Goal: Task Accomplishment & Management: Complete application form

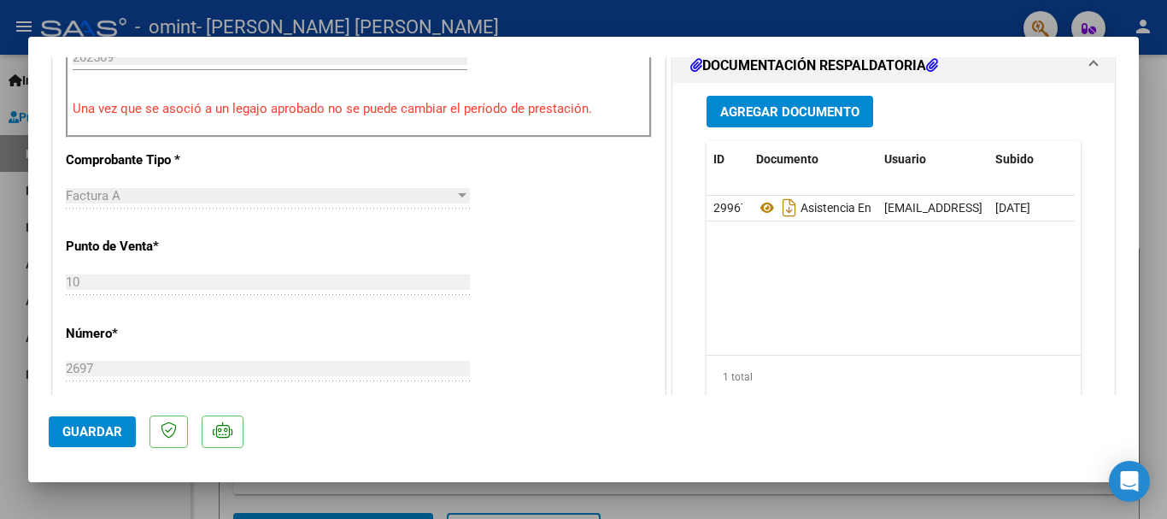
scroll to position [445, 0]
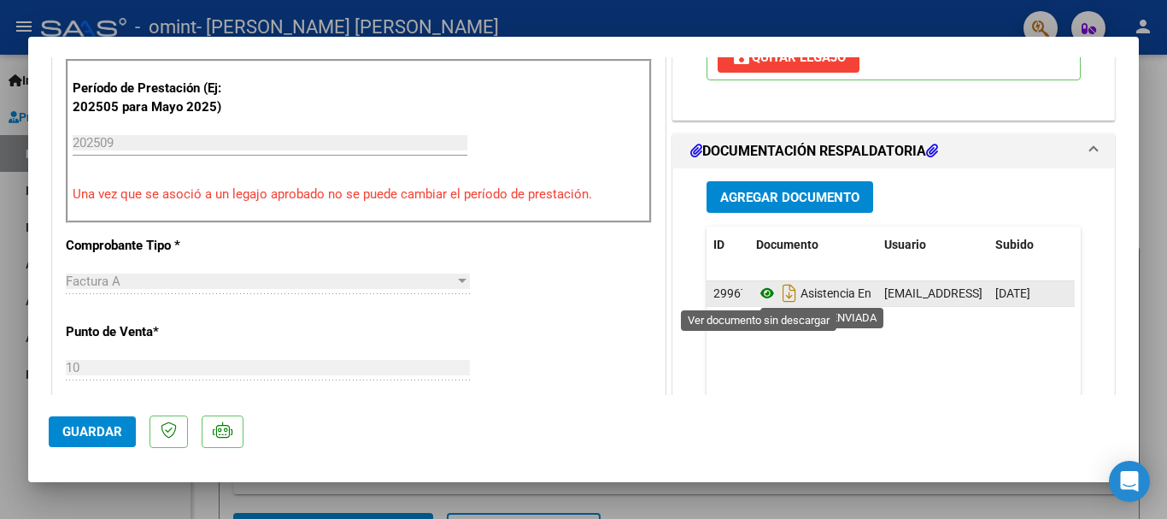
click at [757, 295] on icon at bounding box center [767, 293] width 22 height 21
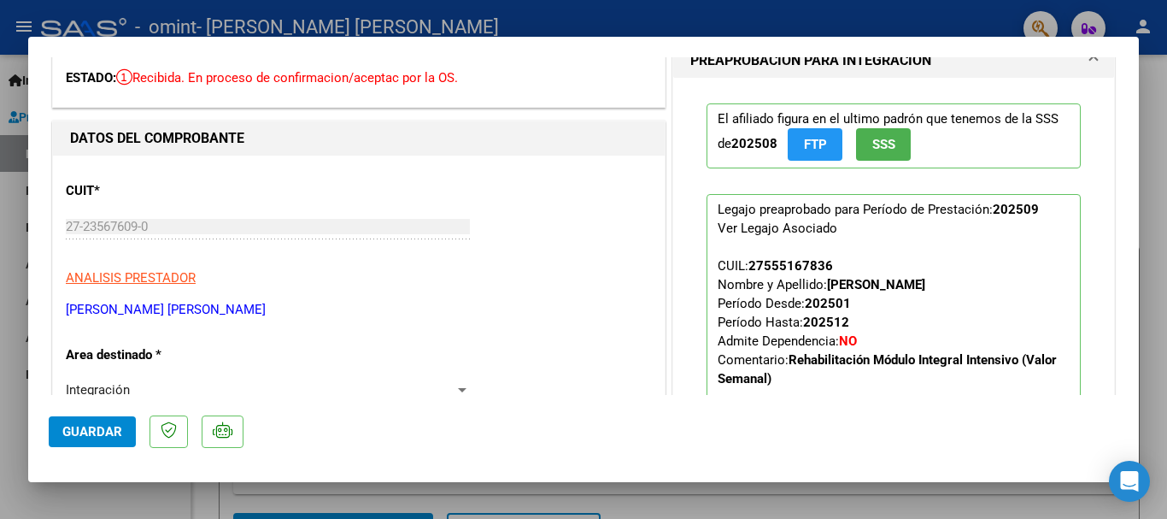
scroll to position [0, 0]
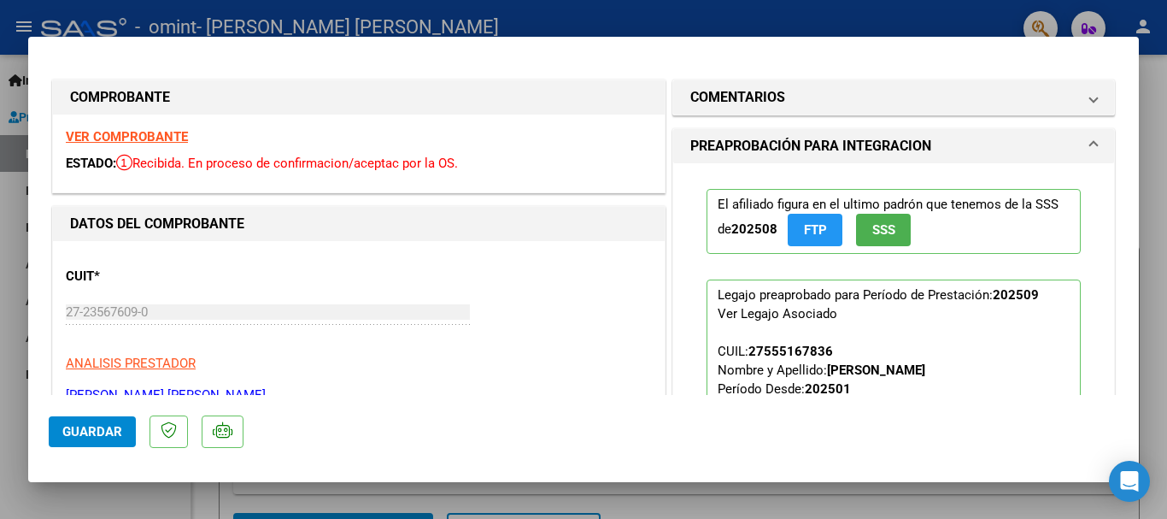
click at [104, 425] on span "Guardar" at bounding box center [92, 431] width 60 height 15
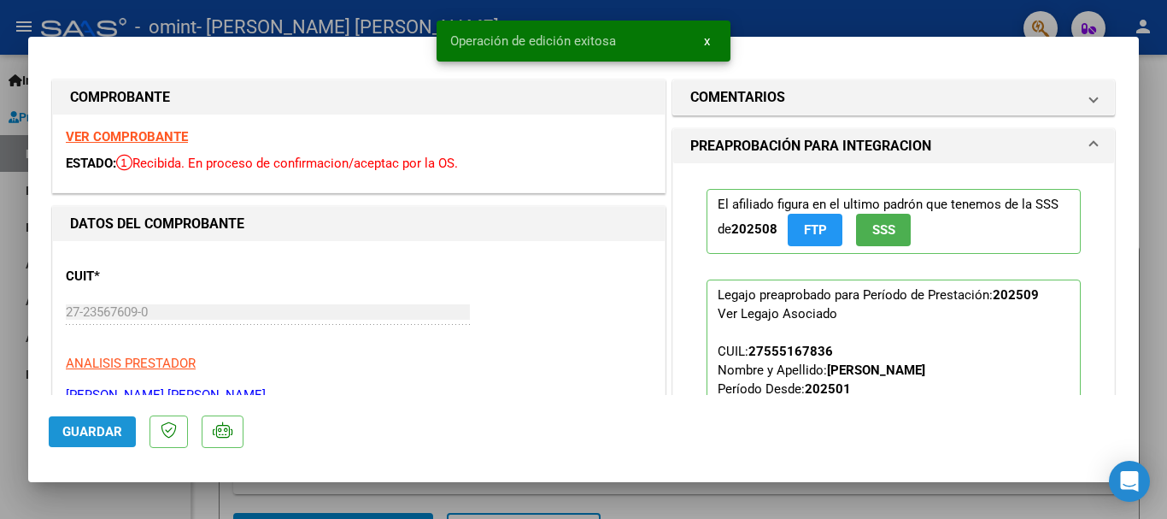
click at [97, 436] on span "Guardar" at bounding box center [92, 431] width 60 height 15
click at [134, 485] on div at bounding box center [583, 259] width 1167 height 519
type input "$ 0,00"
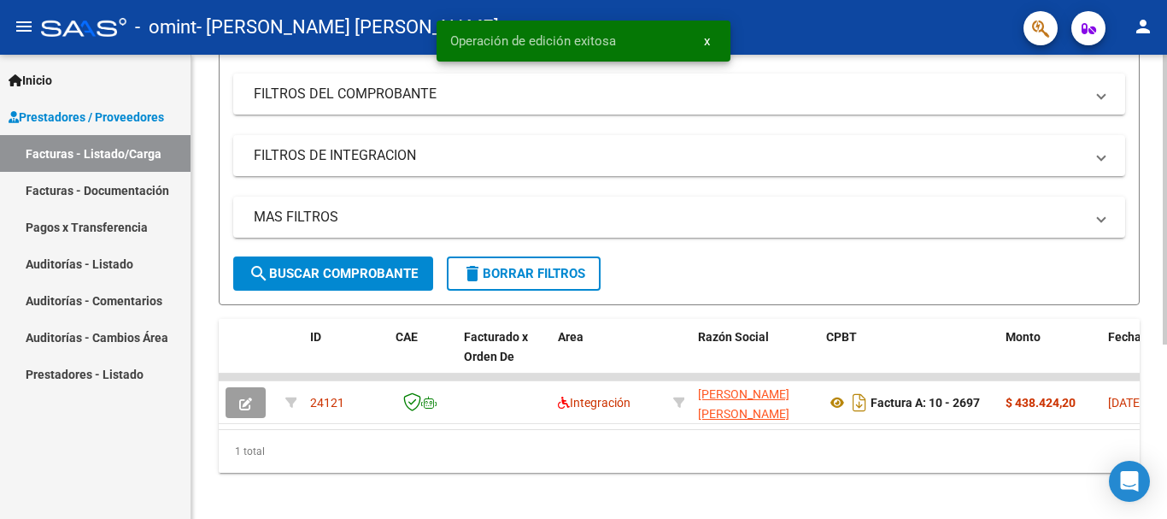
scroll to position [279, 0]
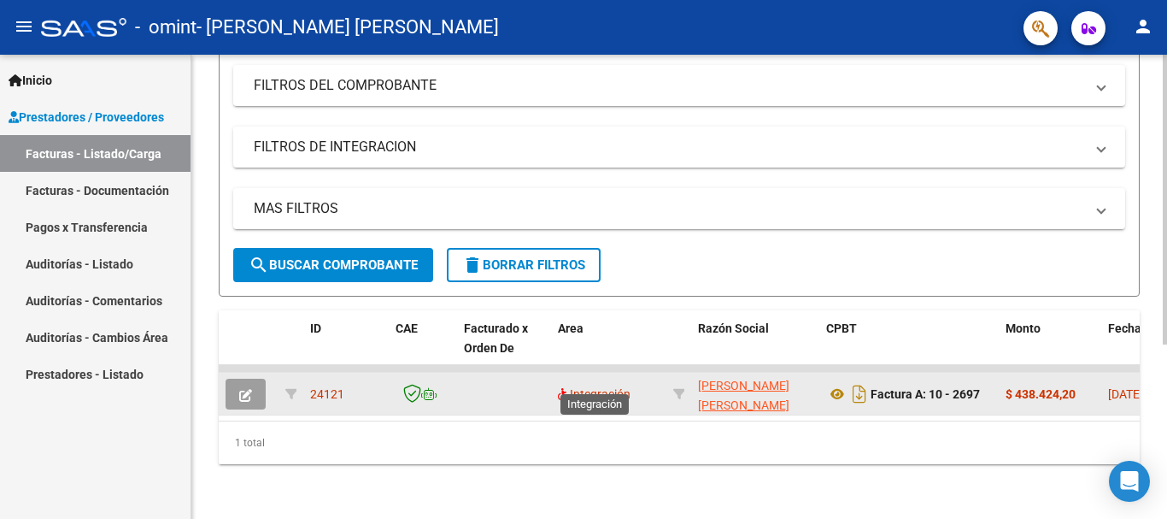
click at [611, 387] on span "Integración" at bounding box center [594, 394] width 73 height 14
click at [239, 389] on icon "button" at bounding box center [245, 395] width 13 height 13
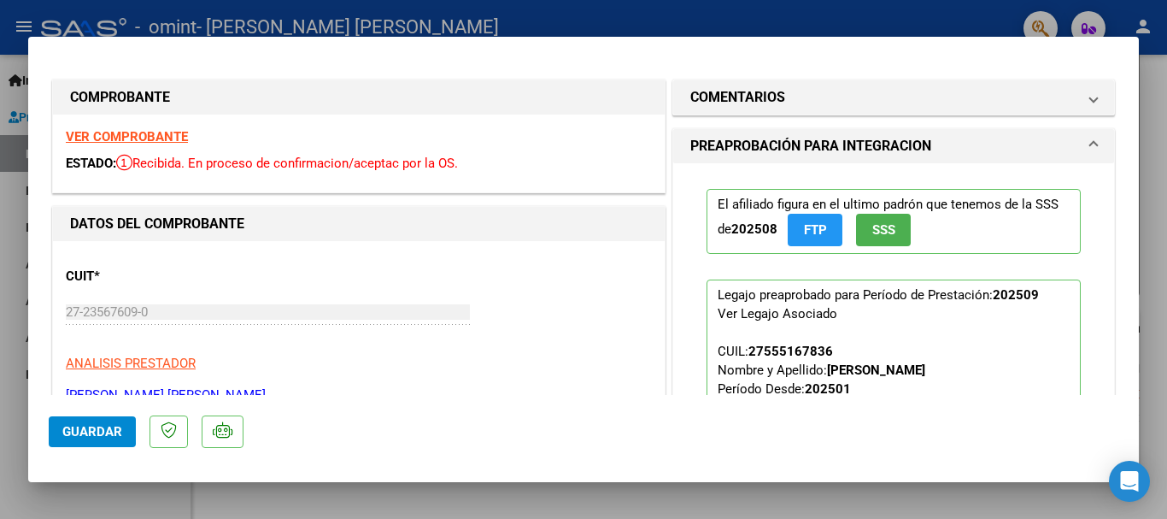
click at [111, 431] on span "Guardar" at bounding box center [92, 431] width 60 height 15
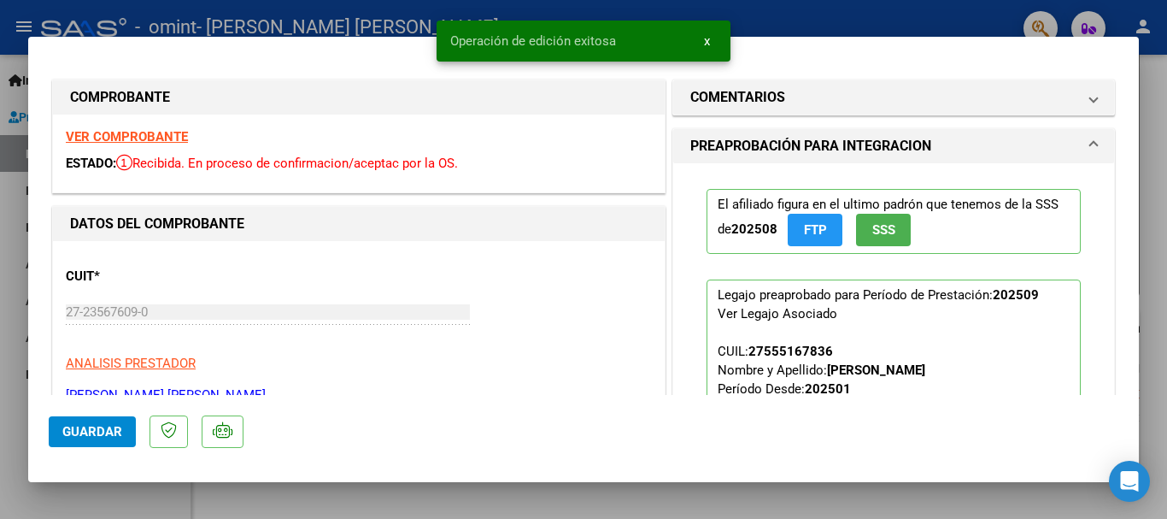
click at [323, 495] on div at bounding box center [583, 259] width 1167 height 519
type input "$ 0,00"
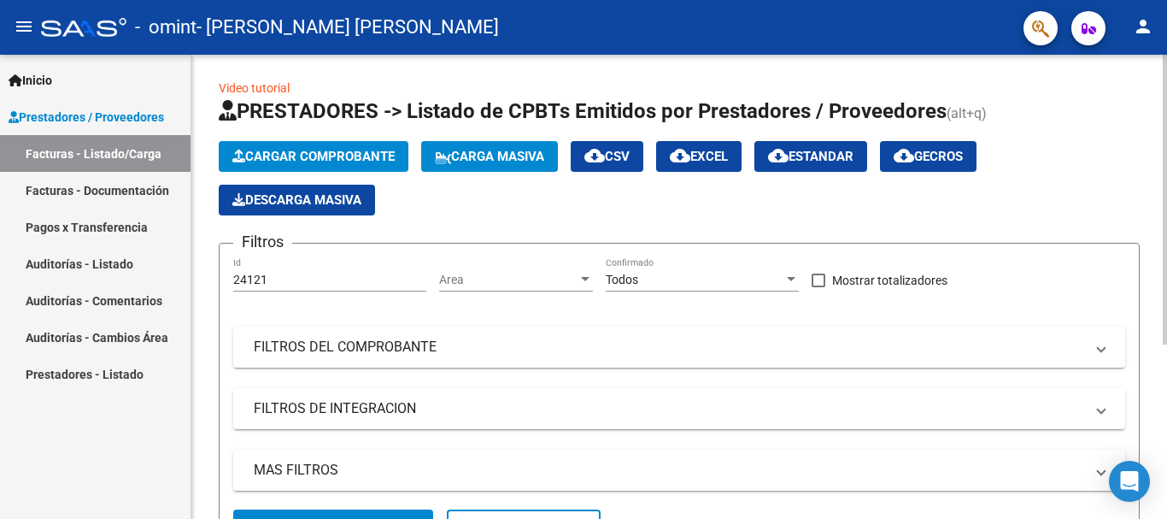
scroll to position [0, 0]
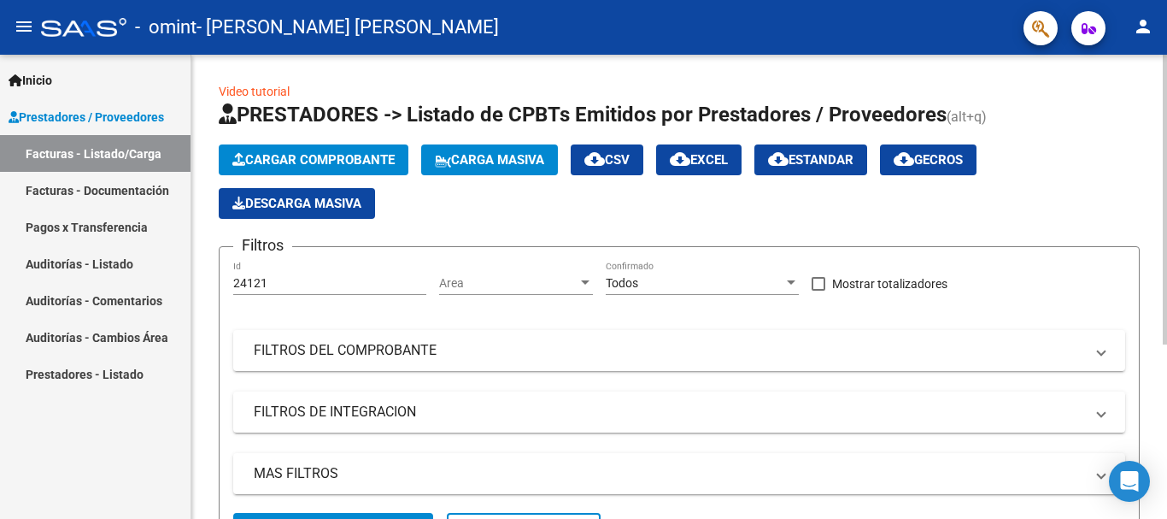
click at [306, 284] on input "24121" at bounding box center [329, 283] width 193 height 15
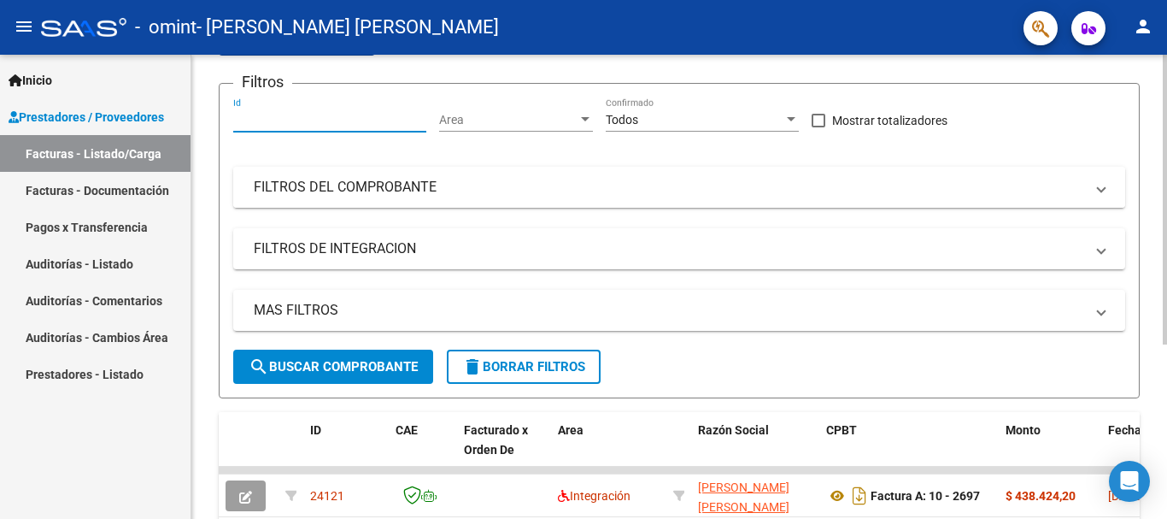
scroll to position [171, 0]
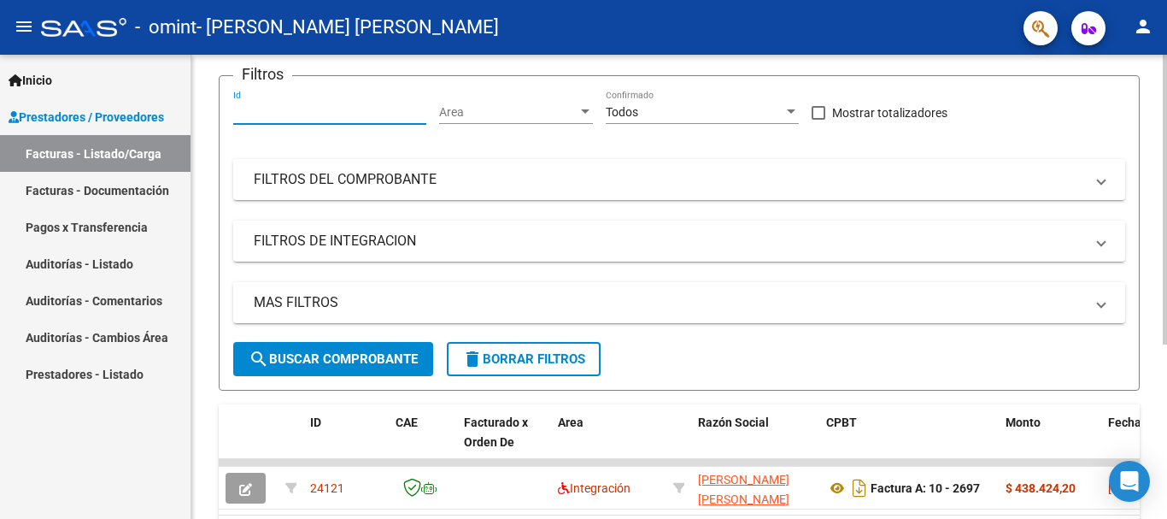
click at [390, 348] on button "search Buscar Comprobante" at bounding box center [333, 359] width 200 height 34
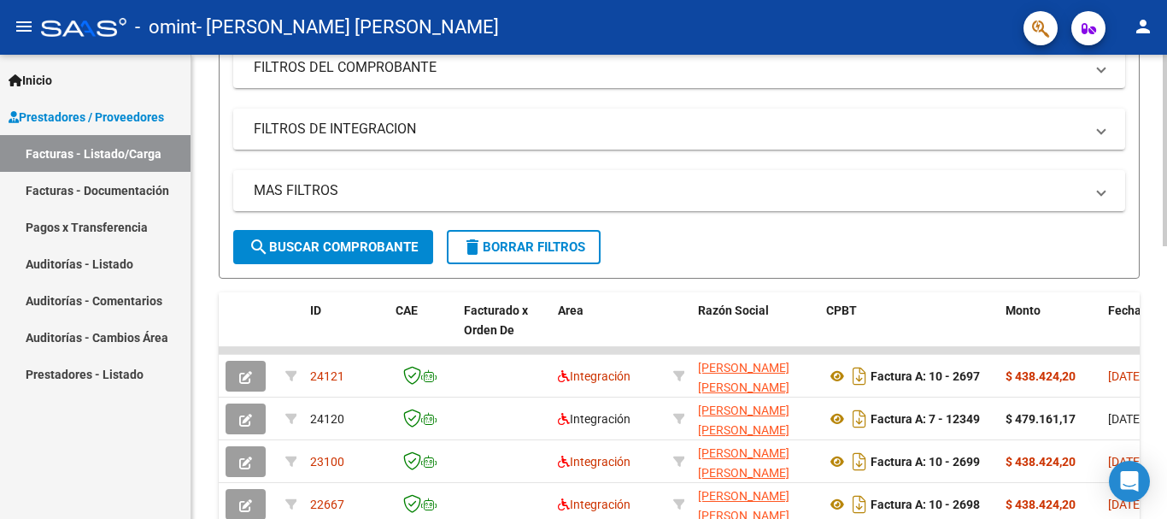
scroll to position [368, 0]
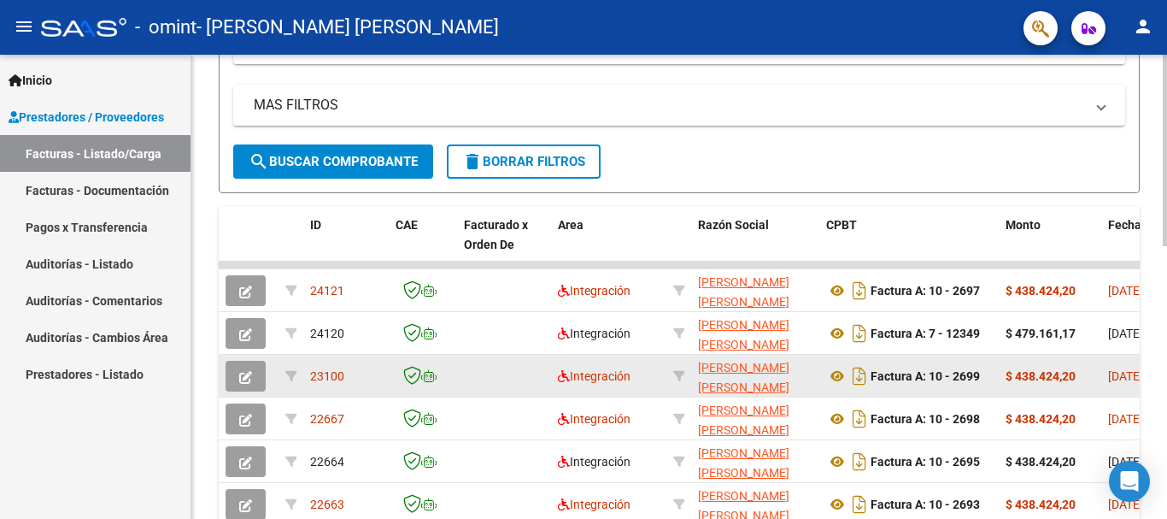
click at [255, 378] on button "button" at bounding box center [246, 376] width 40 height 31
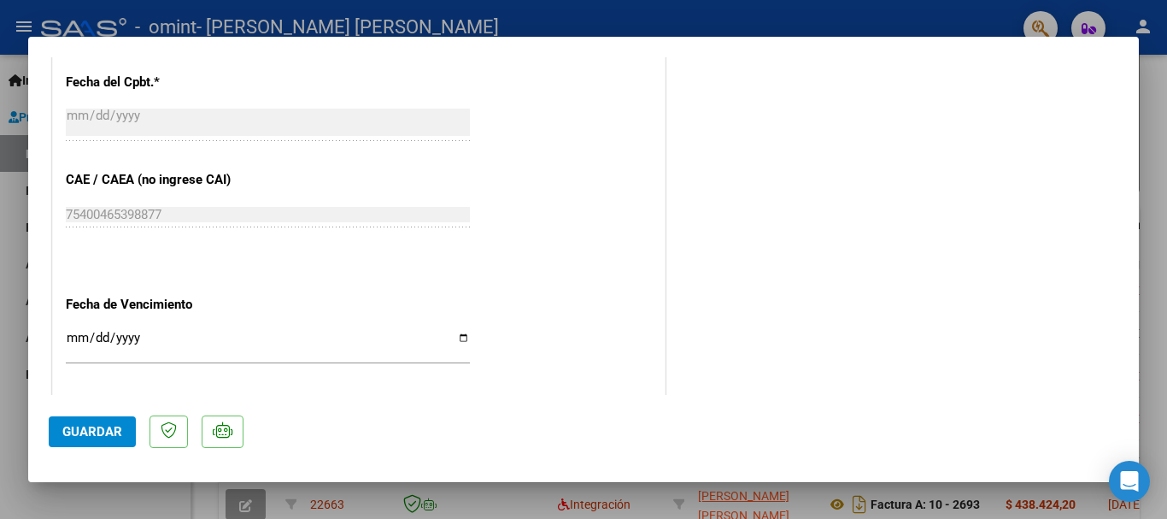
scroll to position [1111, 0]
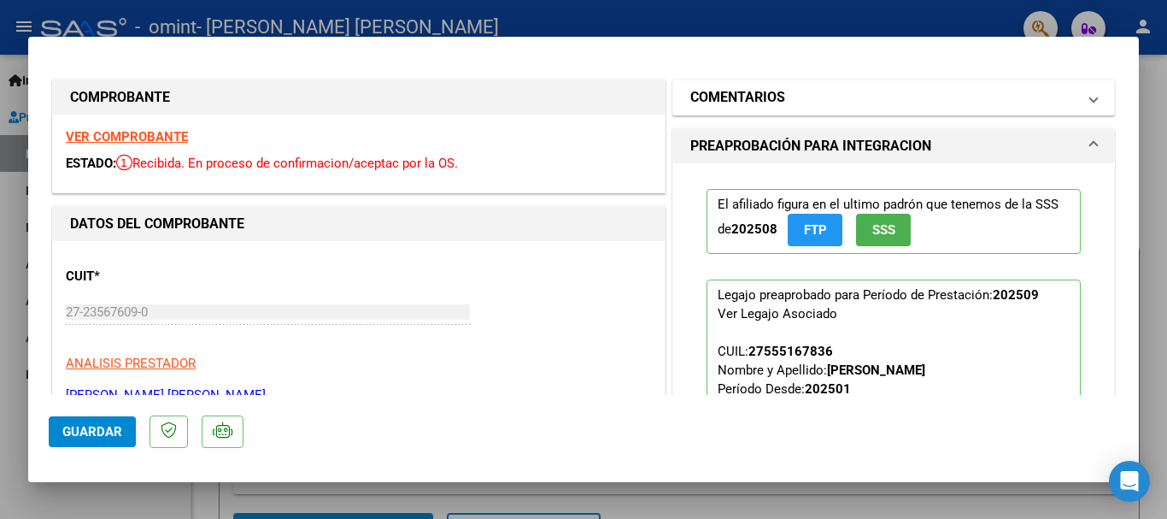
click at [1090, 101] on span at bounding box center [1093, 97] width 7 height 21
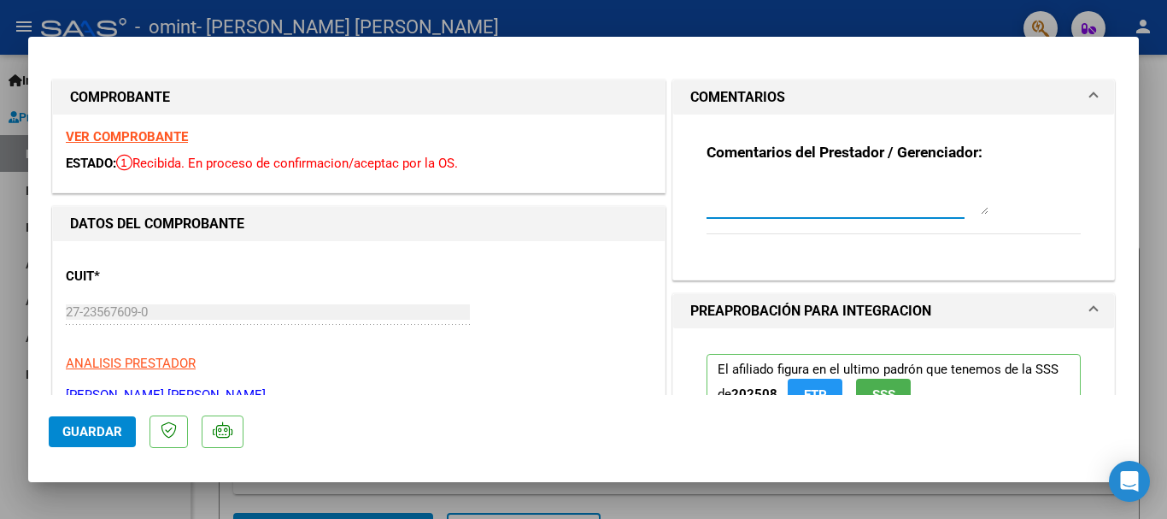
click at [955, 208] on textarea at bounding box center [848, 197] width 282 height 34
click at [966, 187] on textarea "ME INFORMA SI HAY ALGUNA OBSERVACION" at bounding box center [848, 197] width 282 height 34
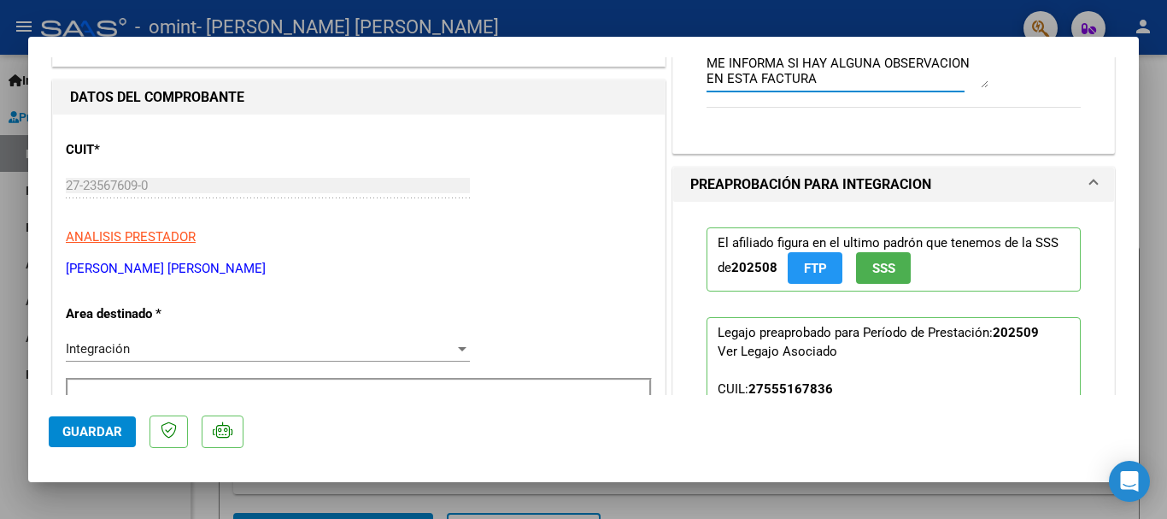
scroll to position [342, 0]
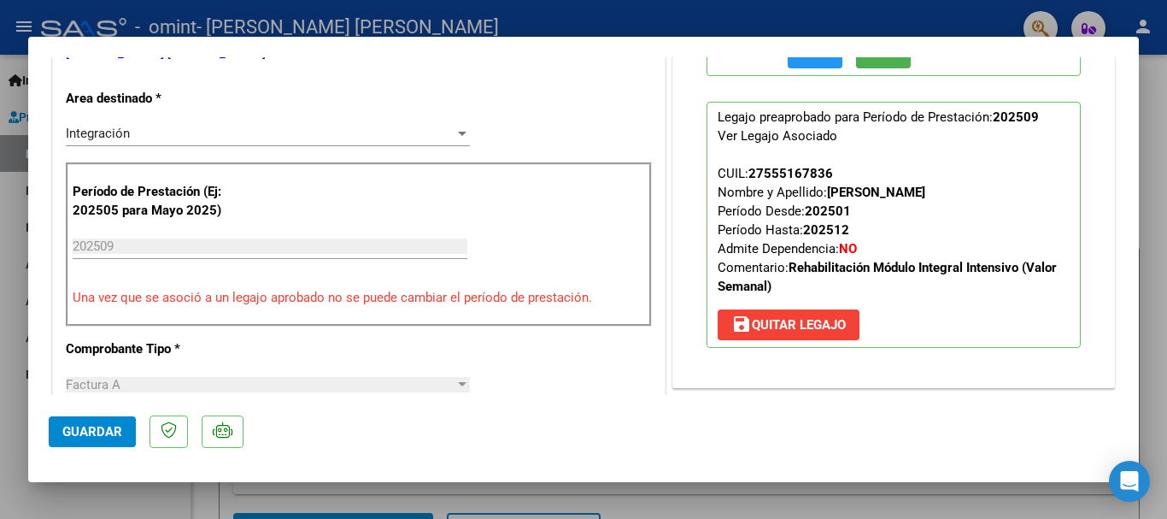
type textarea "ME INFORMA SI HAY ALGUNA OBSERVACIÓN EN ESTA FACTURA"
click at [110, 424] on span "Guardar" at bounding box center [92, 431] width 60 height 15
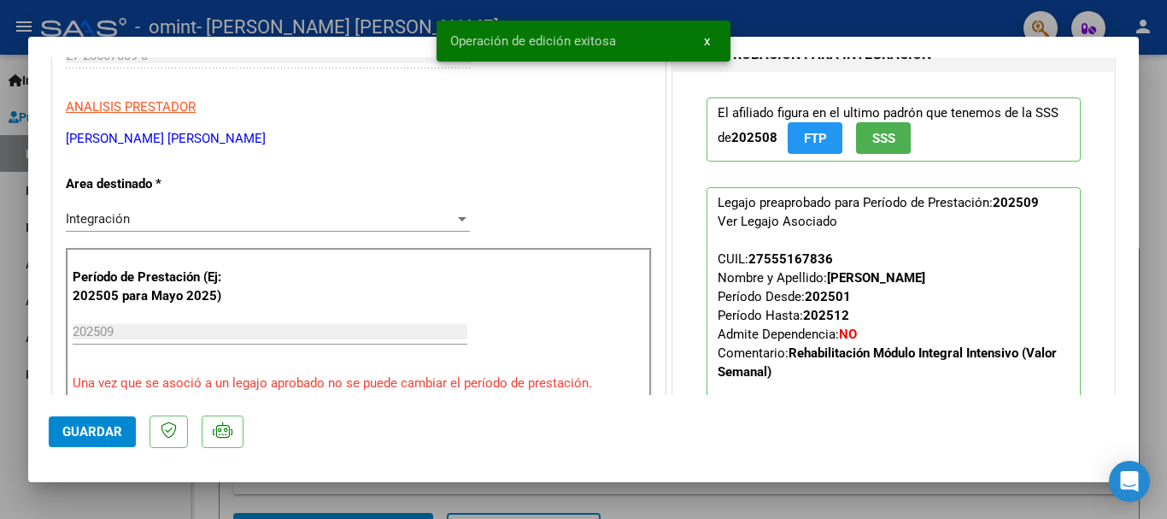
scroll to position [0, 0]
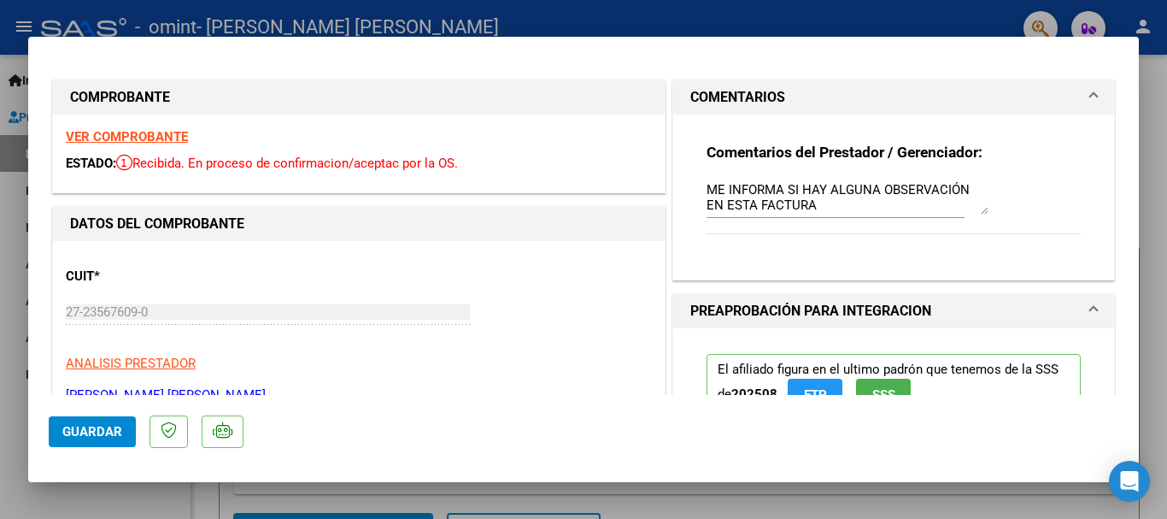
click at [1164, 103] on div at bounding box center [583, 259] width 1167 height 519
type input "$ 0,00"
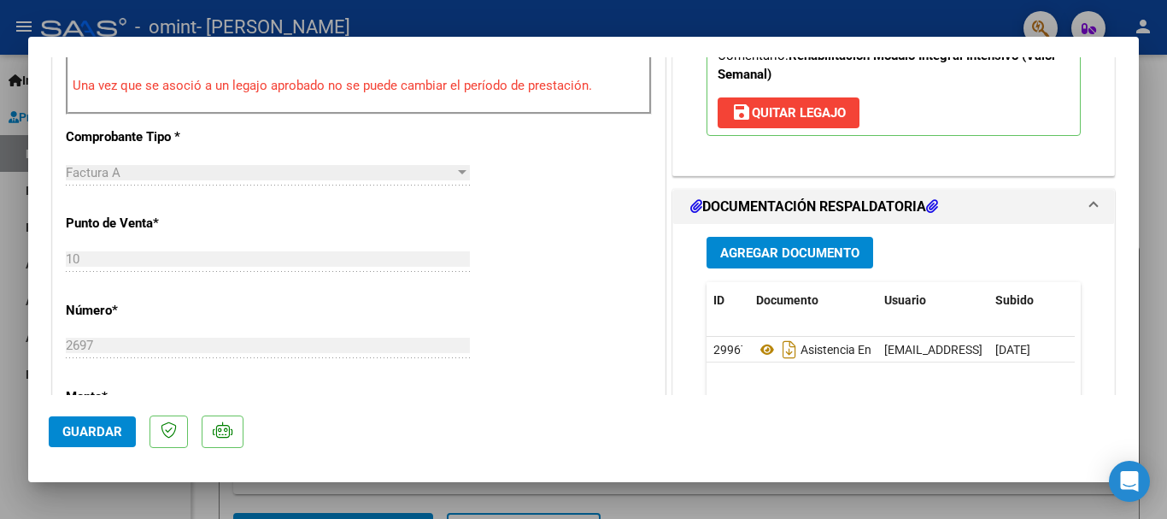
scroll to position [683, 0]
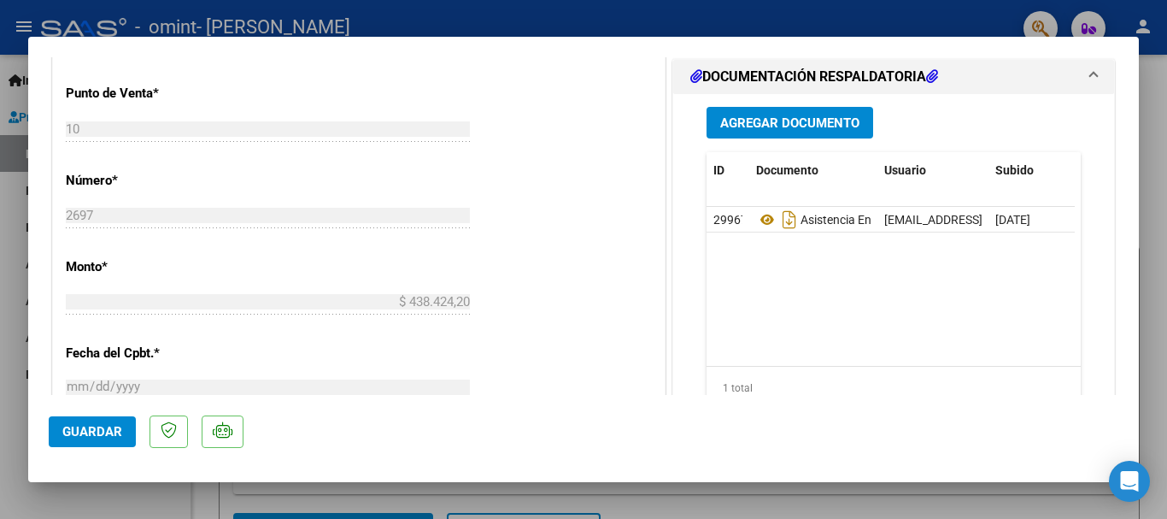
click at [267, 490] on div at bounding box center [583, 259] width 1167 height 519
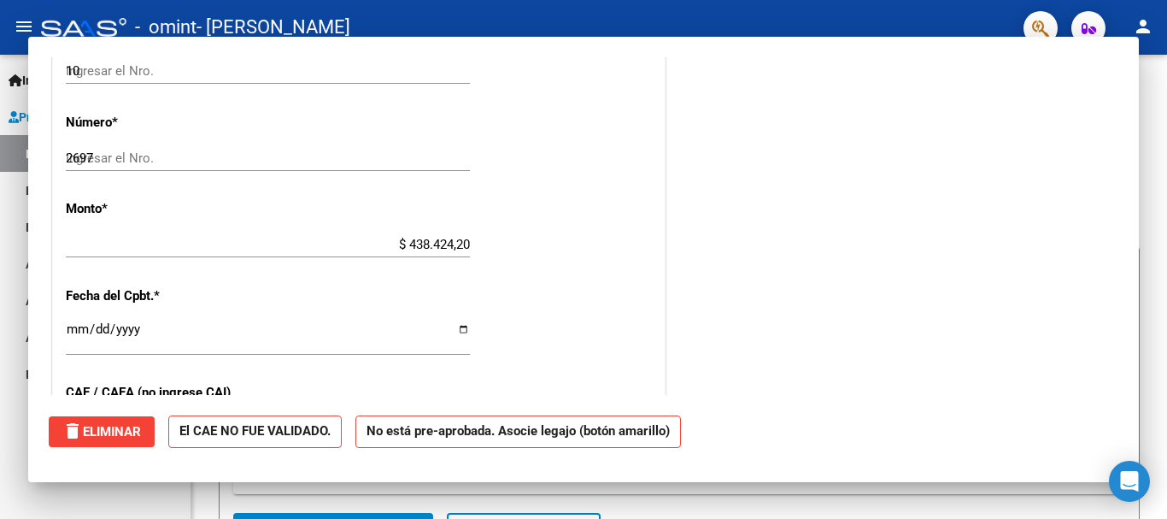
type input "$ 0,00"
